Goal: Information Seeking & Learning: Find specific fact

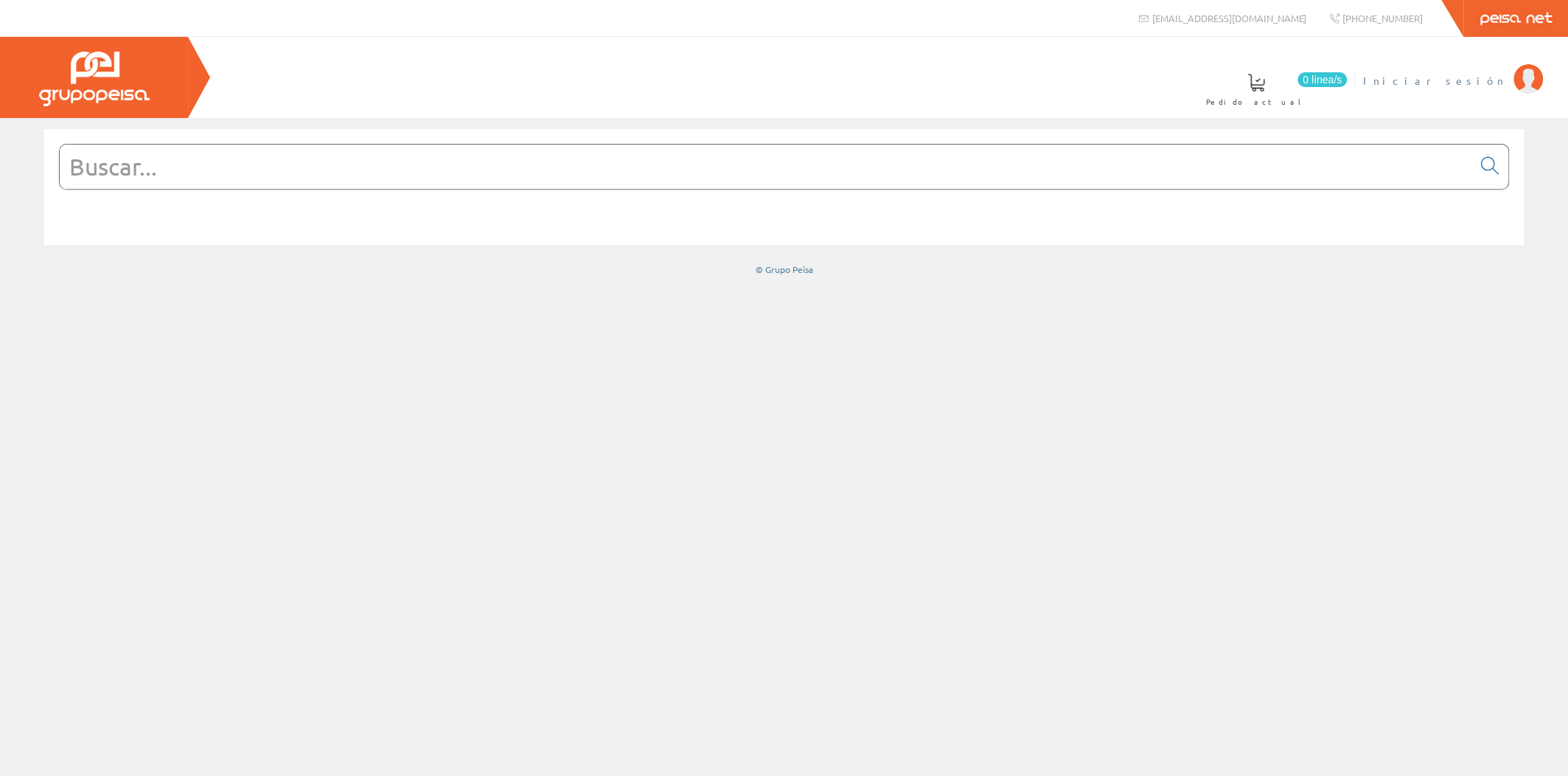
click at [1480, 79] on span "Iniciar sesión" at bounding box center [1434, 80] width 143 height 15
click at [767, 164] on input "text" at bounding box center [765, 166] width 1412 height 44
paste input "POWERBALL HCI−TS EXCELLENCE"
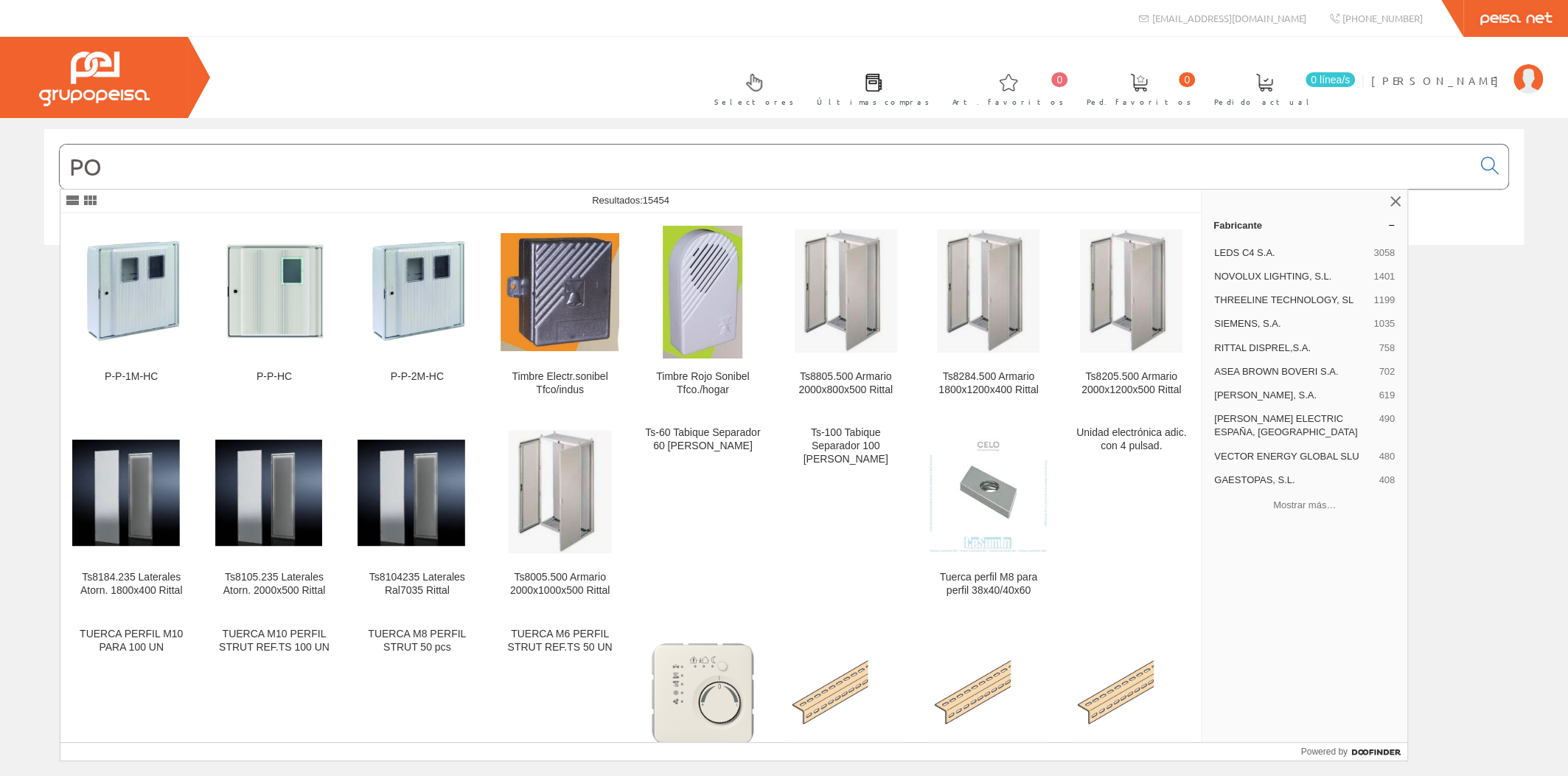
type input "P"
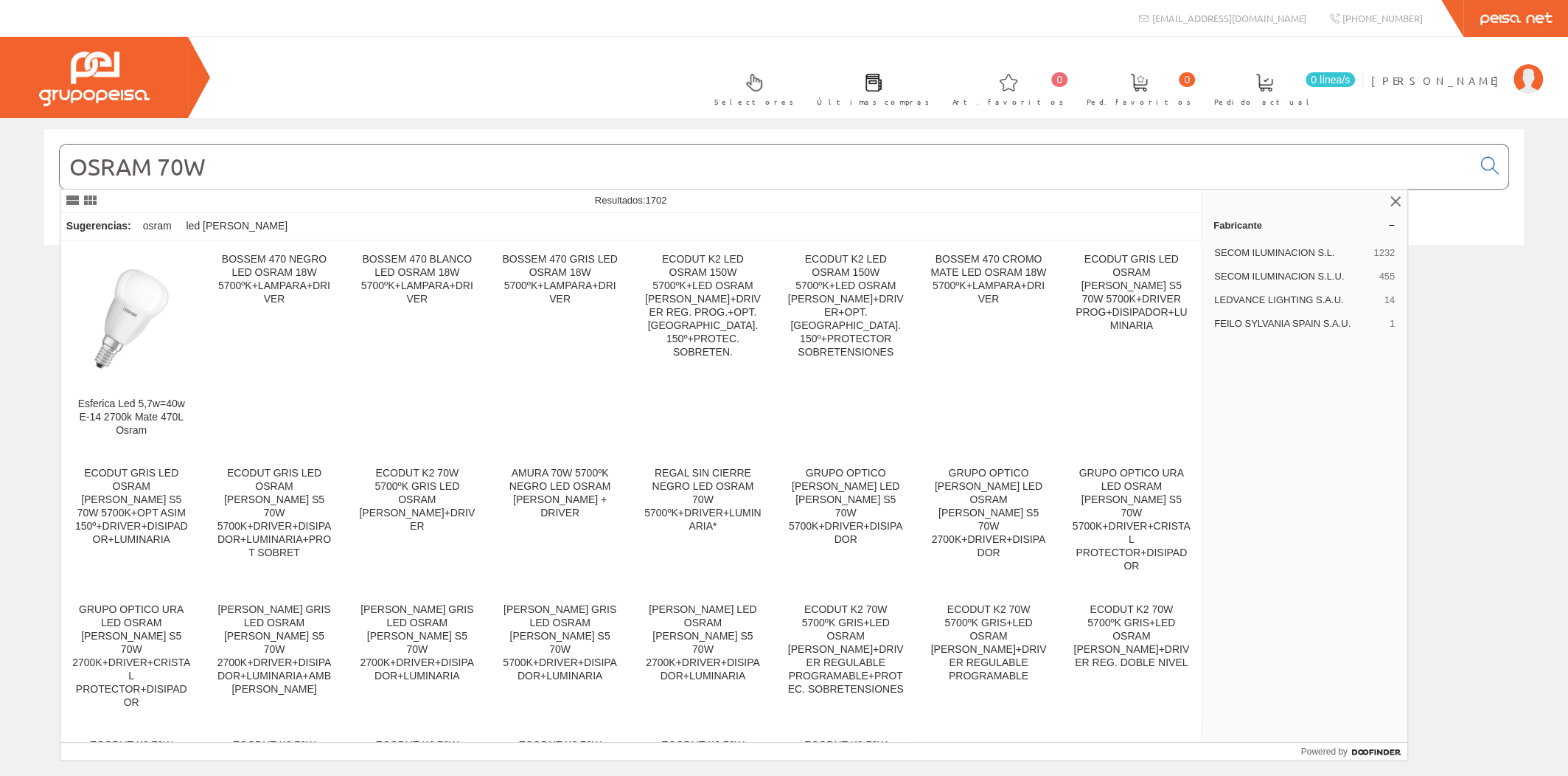
type input "OSRAM 70W"
drag, startPoint x: 399, startPoint y: 158, endPoint x: 63, endPoint y: 167, distance: 336.1
click at [63, 167] on input "OSRAM 70W" at bounding box center [765, 166] width 1412 height 44
paste input "4052899951174"
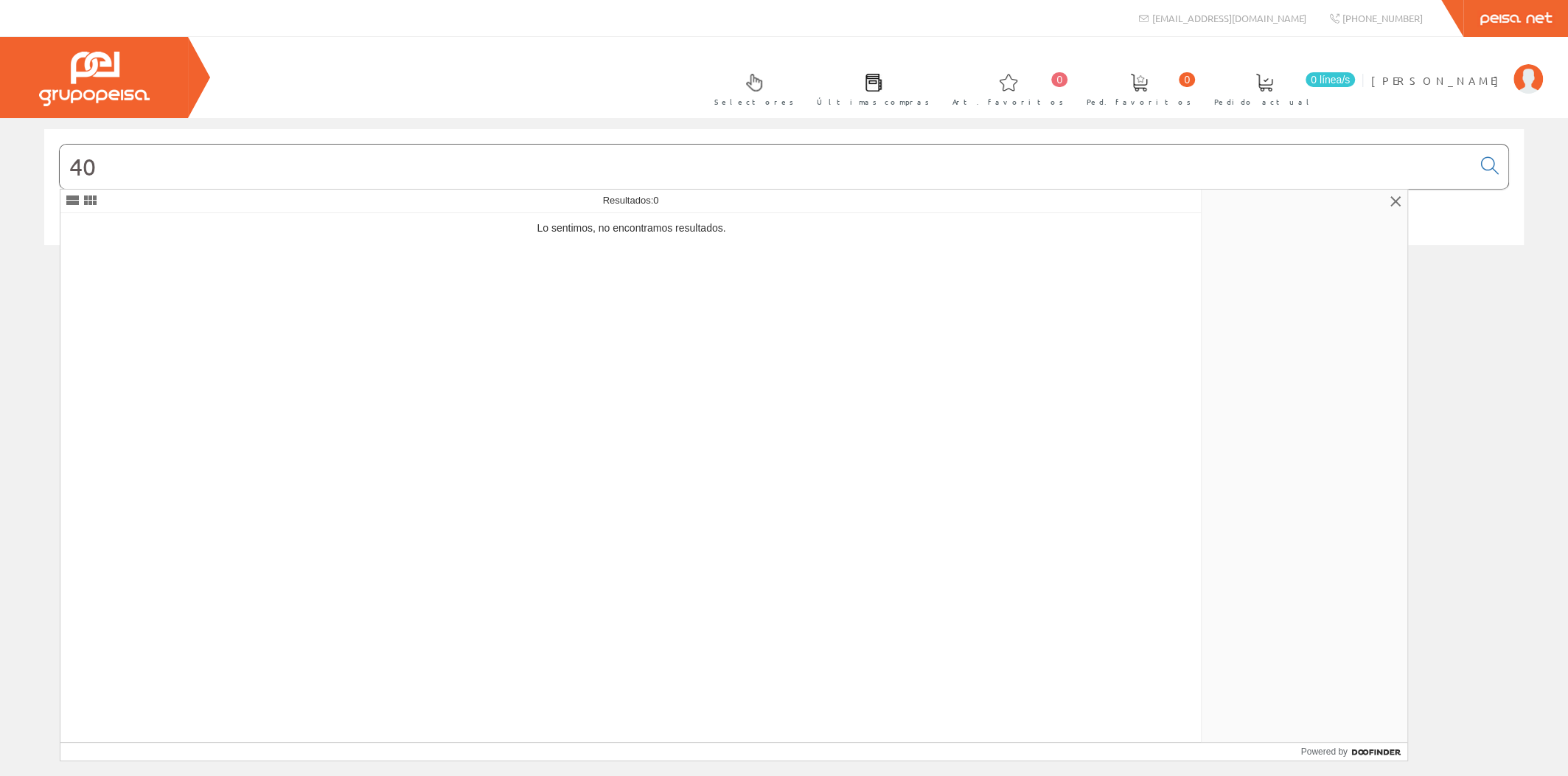
type input "4"
click at [277, 170] on input "text" at bounding box center [765, 166] width 1412 height 44
paste input "OSRAM HALOGENURO METALICO"
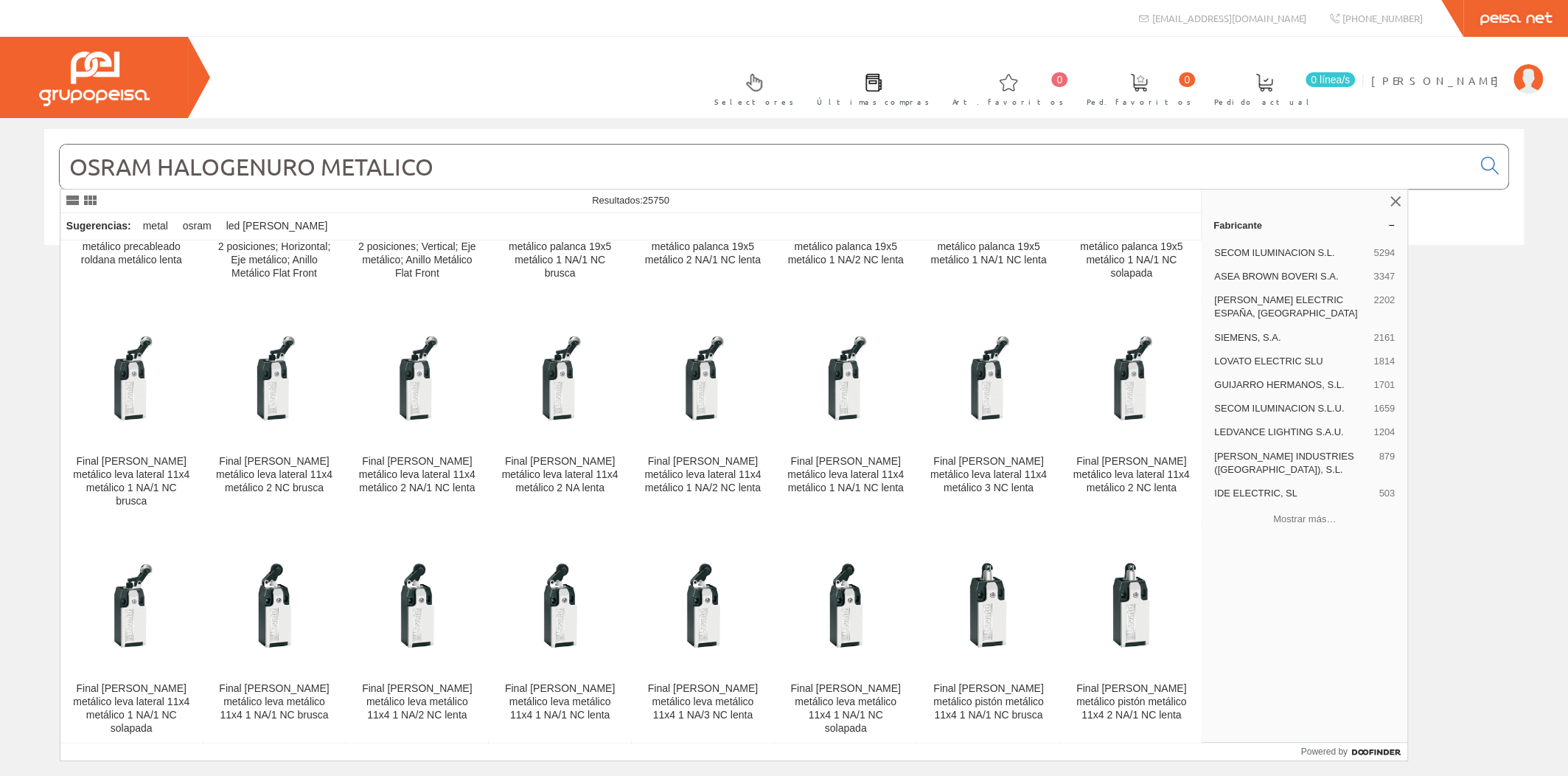
scroll to position [4154, 0]
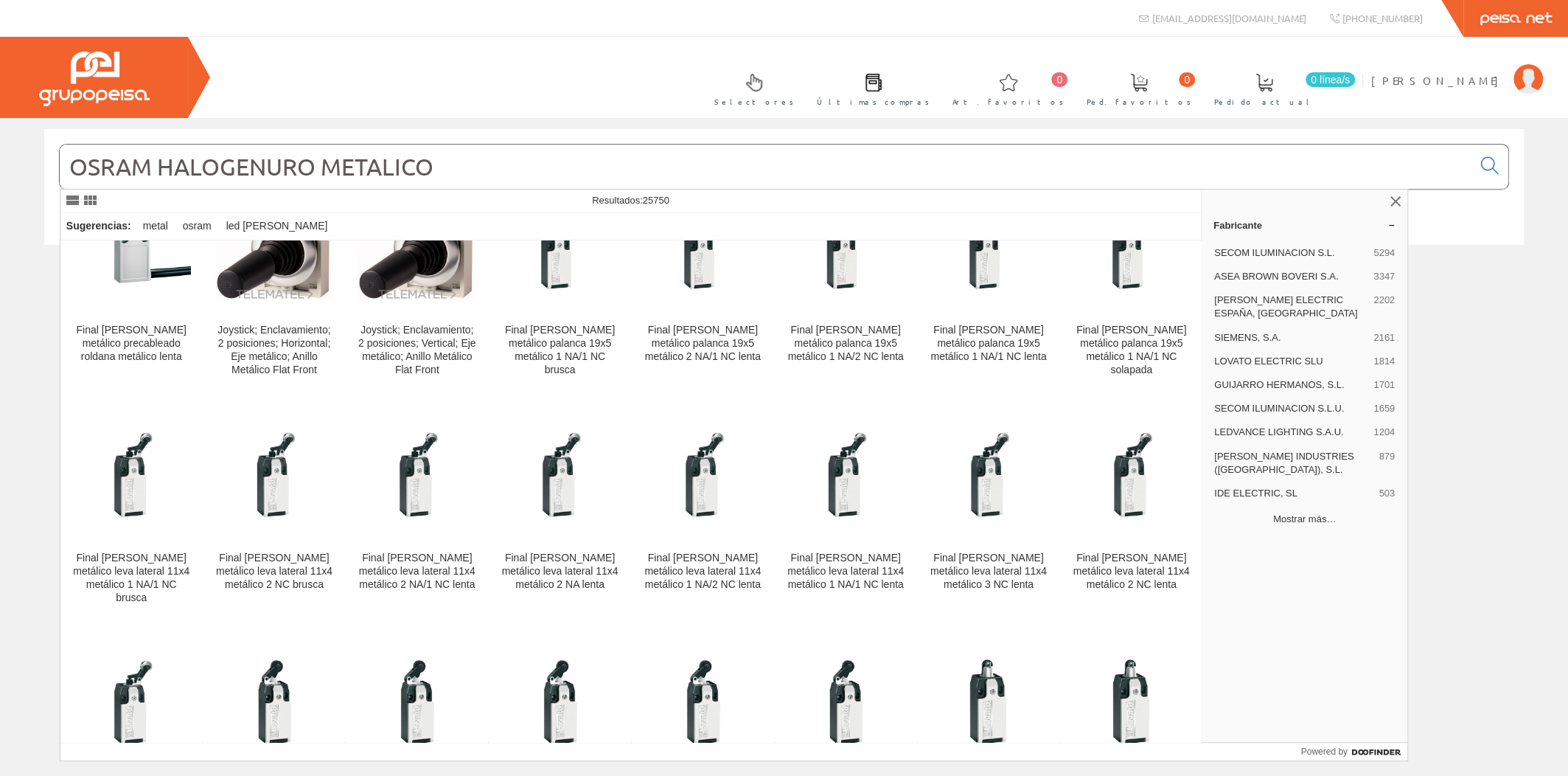
type input "OSRAM HALOGENURO METALICO"
click at [1312, 507] on button "Mostrar más…" at bounding box center [1304, 518] width 194 height 24
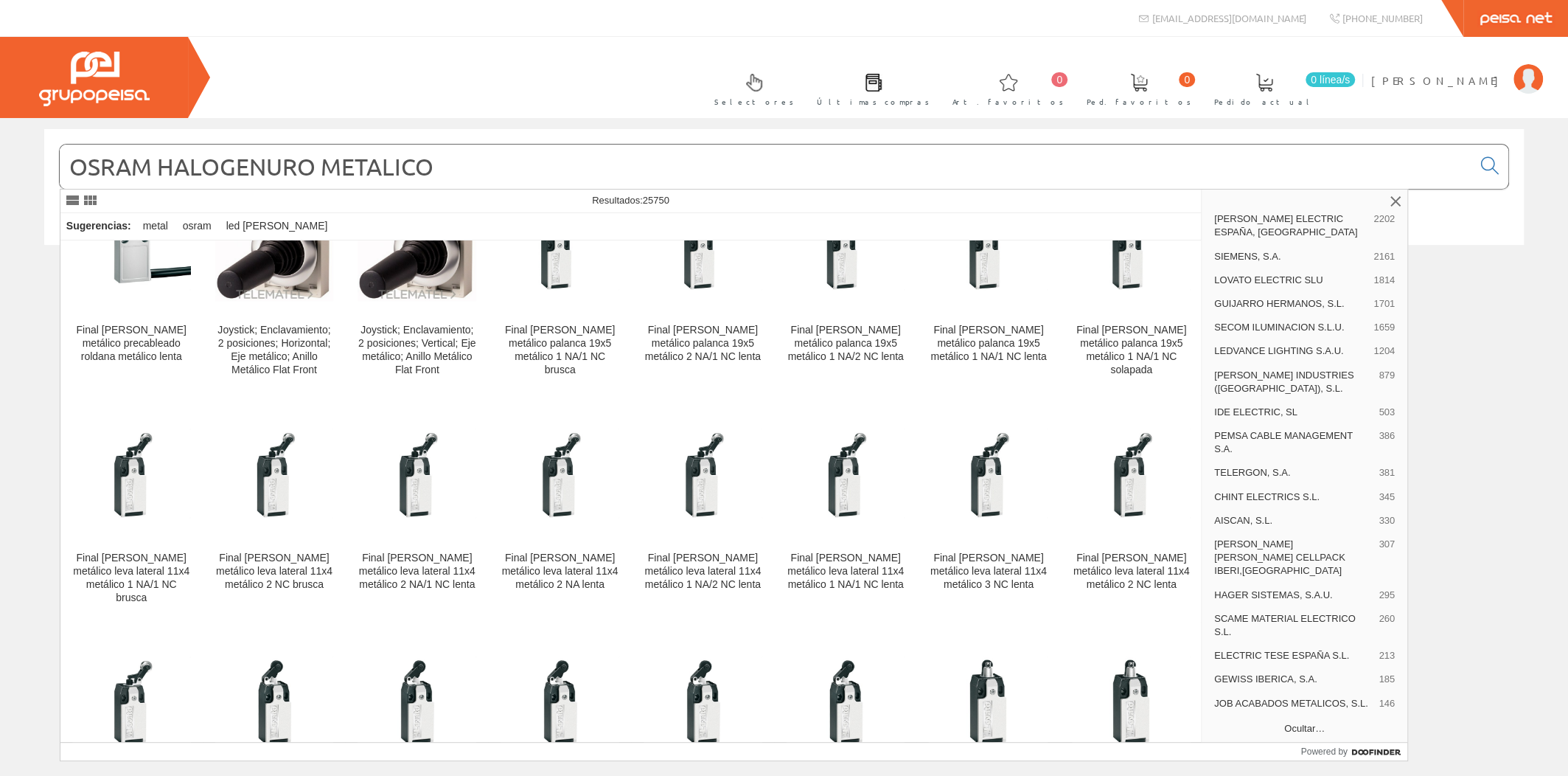
scroll to position [109, 0]
